Goal: Task Accomplishment & Management: Manage account settings

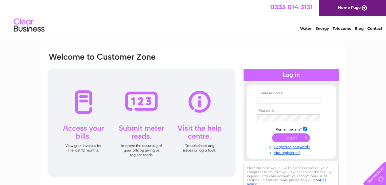
click at [261, 100] on input "text" at bounding box center [288, 100] width 63 height 7
type input "argyll-garage@btconnect.com"
click at [281, 137] on input "submit" at bounding box center [291, 137] width 38 height 9
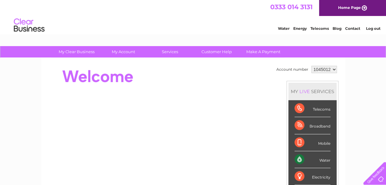
click at [325, 159] on div "Water" at bounding box center [312, 159] width 36 height 17
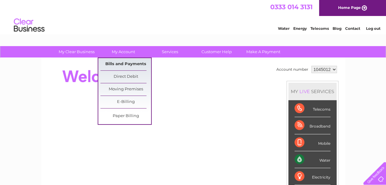
click at [125, 64] on link "Bills and Payments" at bounding box center [125, 64] width 51 height 12
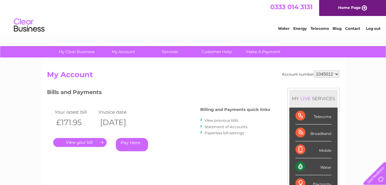
click at [81, 142] on link "." at bounding box center [79, 142] width 53 height 9
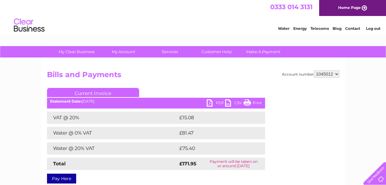
click at [208, 102] on link "PDF" at bounding box center [216, 103] width 18 height 9
